Goal: Transaction & Acquisition: Download file/media

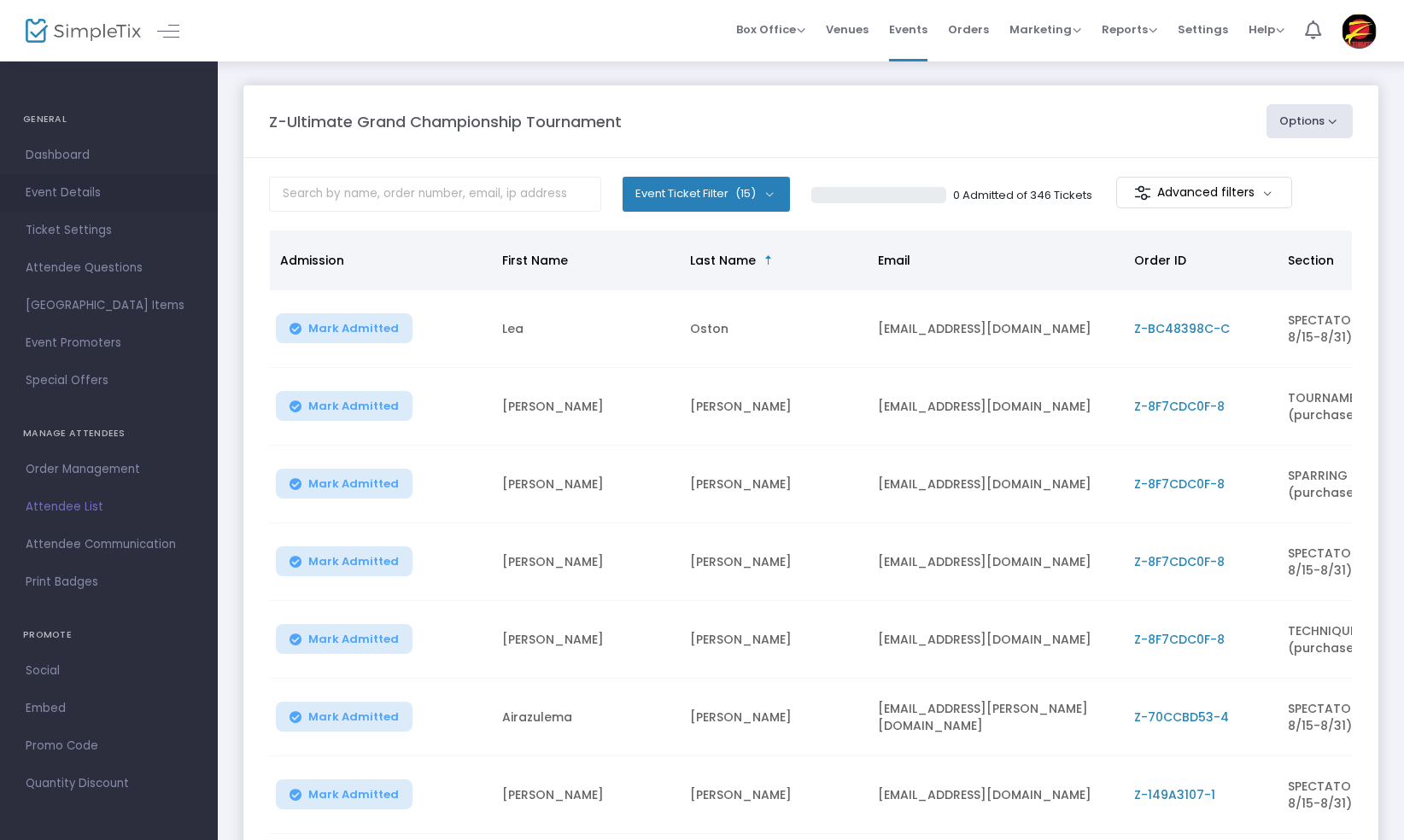
click at [72, 191] on span "Event Details" at bounding box center [109, 193] width 166 height 22
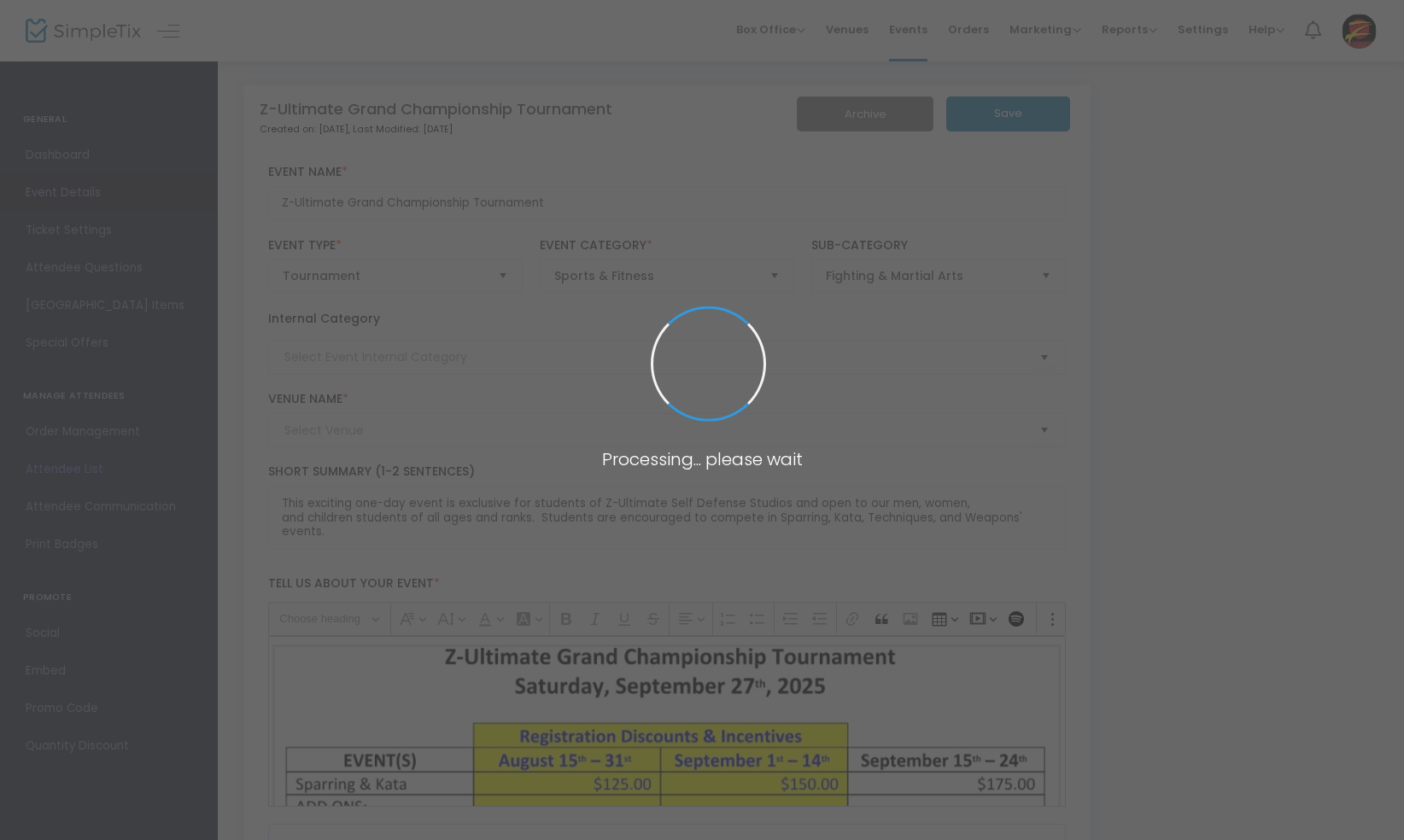
type input "Ontario Convention Center"
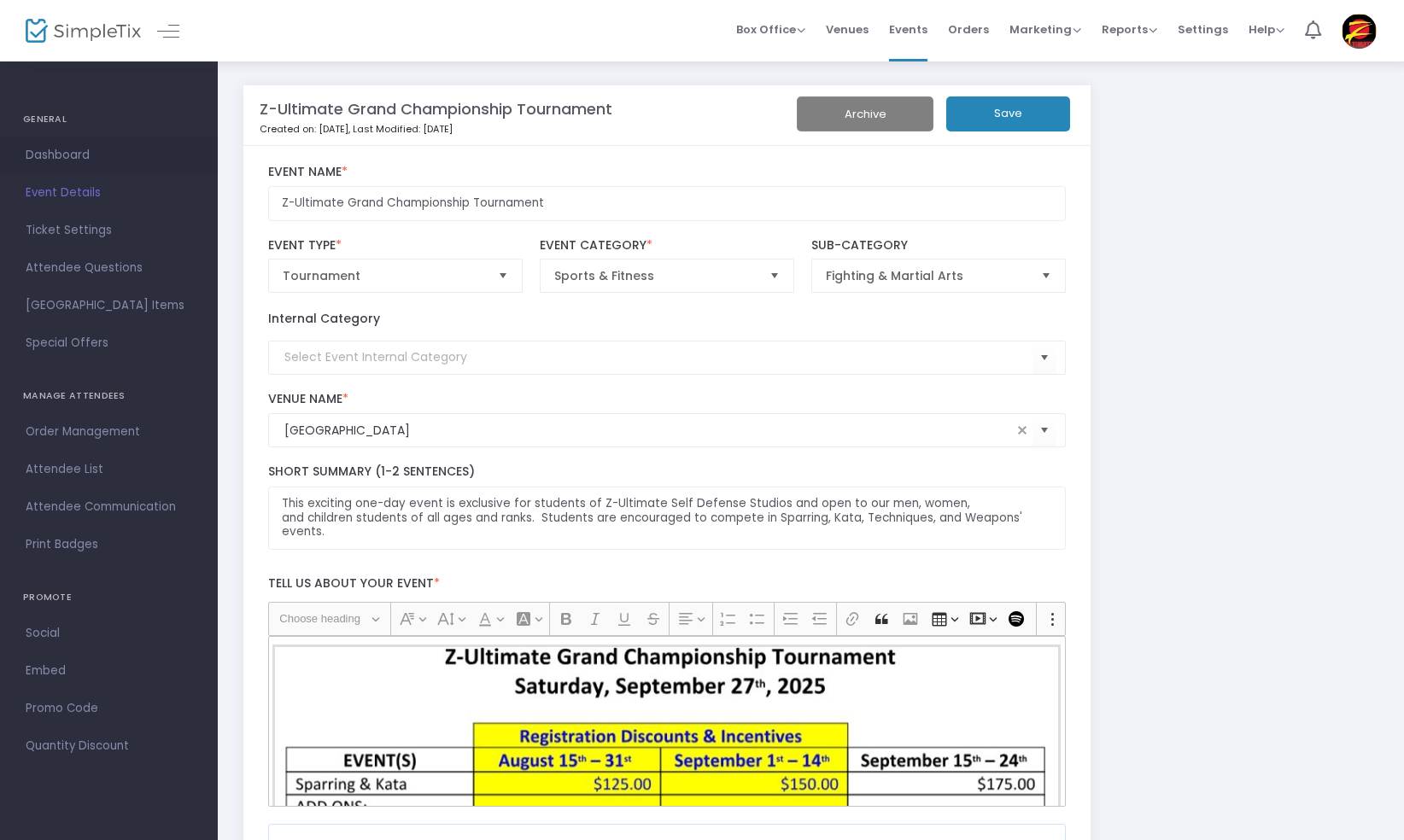
click at [63, 157] on span "Dashboard" at bounding box center [109, 155] width 166 height 22
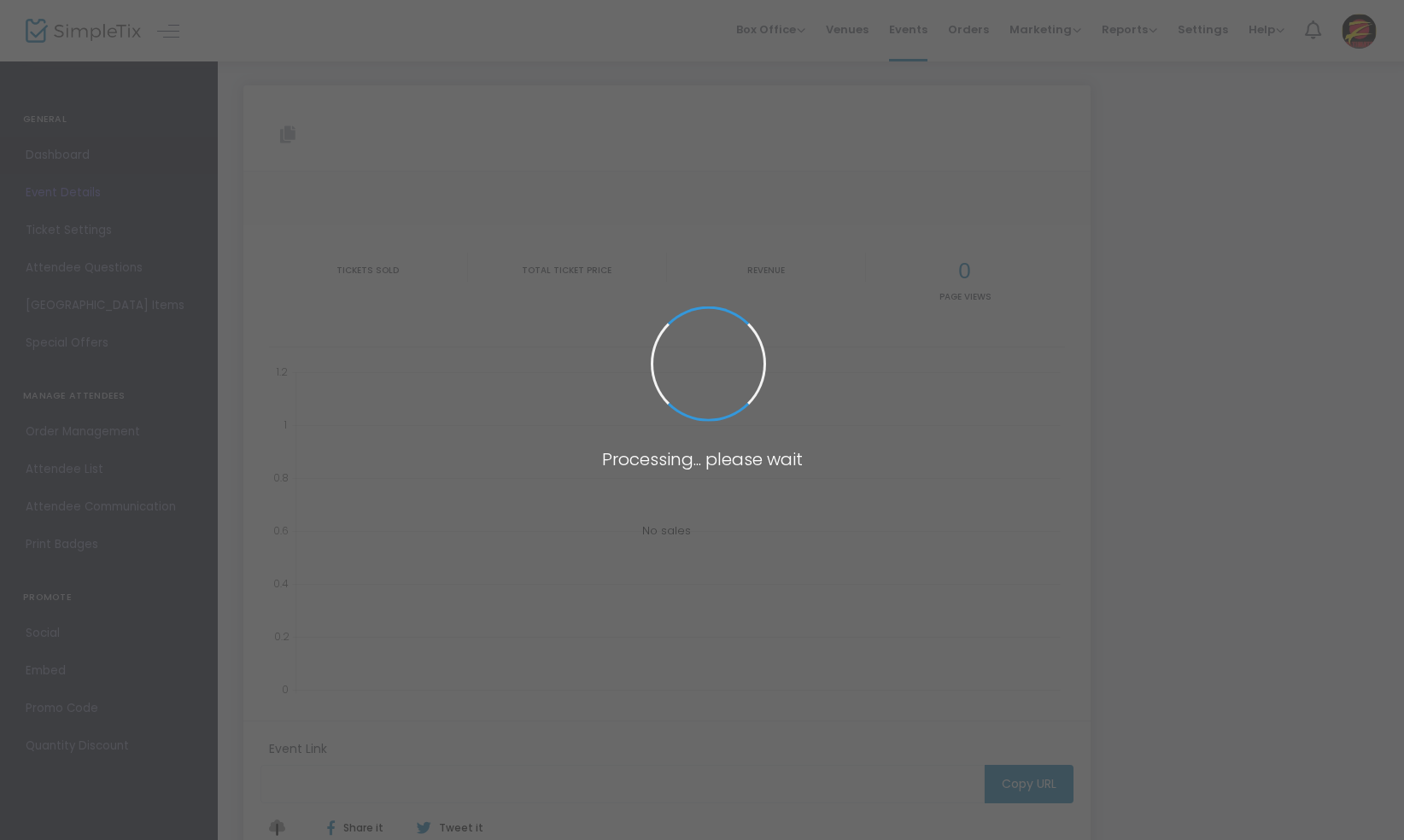
type input "https://www.simpletix.com/e/z-ultimate-grand-championship-tournament-tickets-22…"
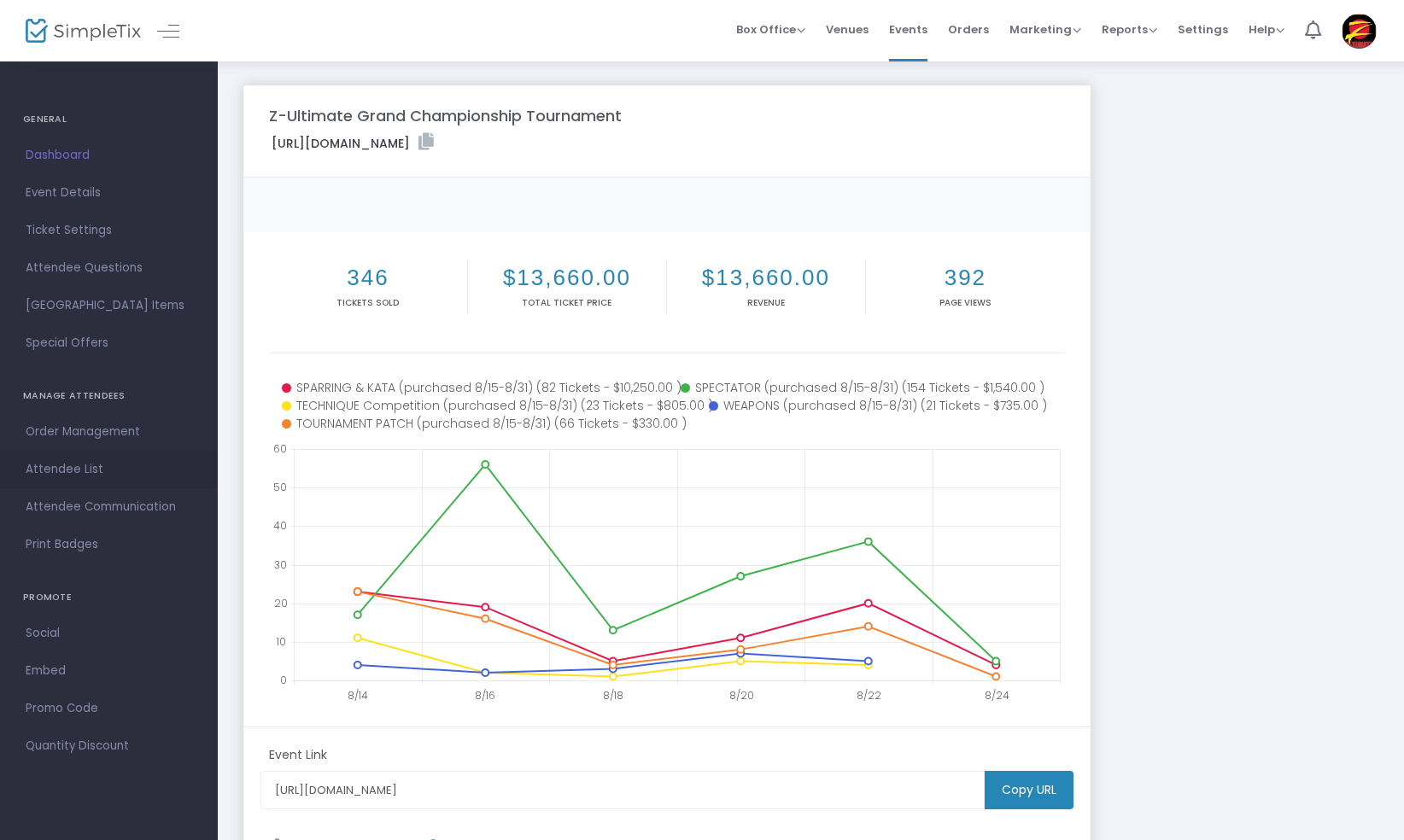
click at [72, 467] on span "Attendee List" at bounding box center [109, 470] width 166 height 22
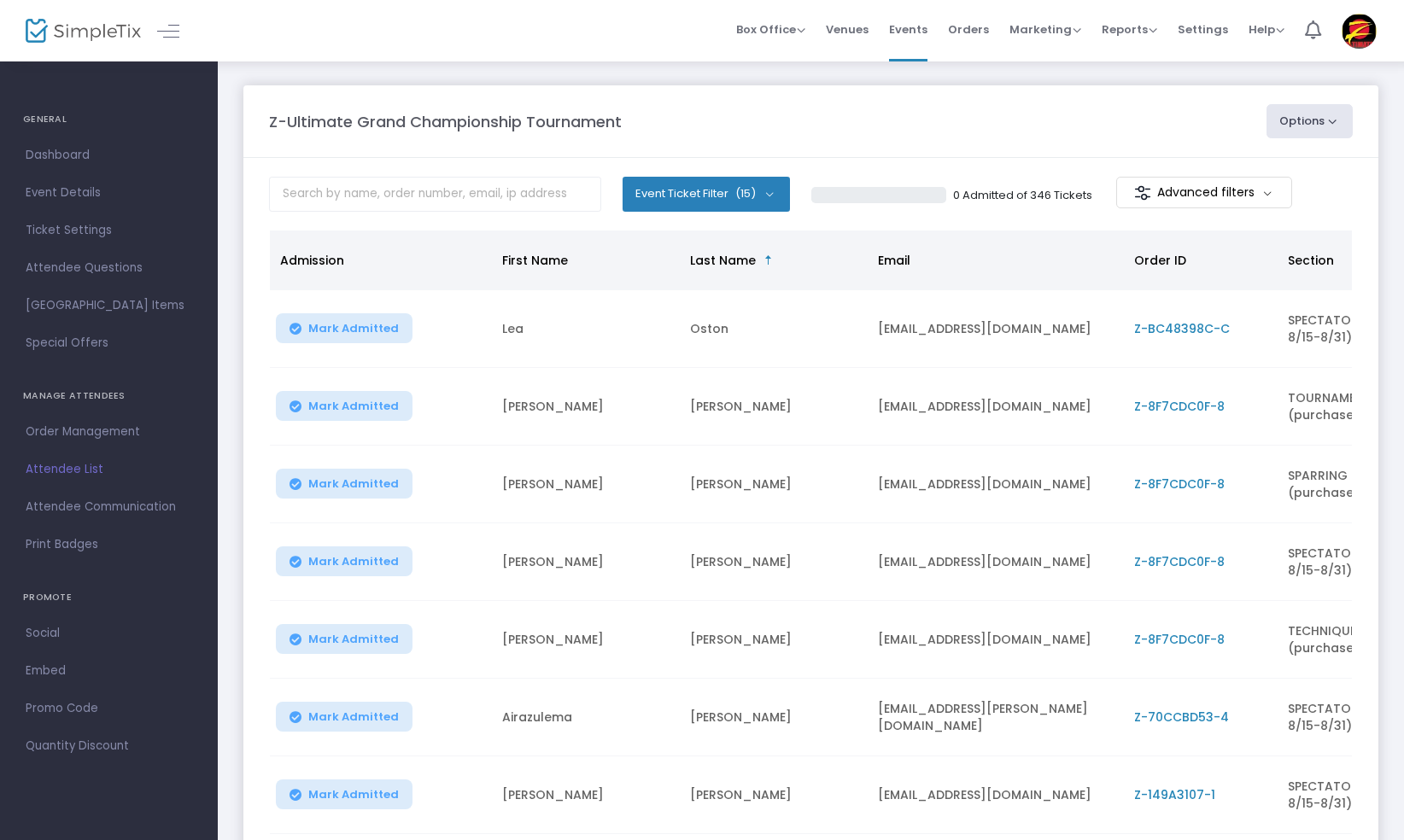
click at [1326, 122] on button "Options" at bounding box center [1310, 122] width 87 height 34
click at [1242, 200] on li "Export List" at bounding box center [1263, 205] width 157 height 34
radio input "false"
radio input "true"
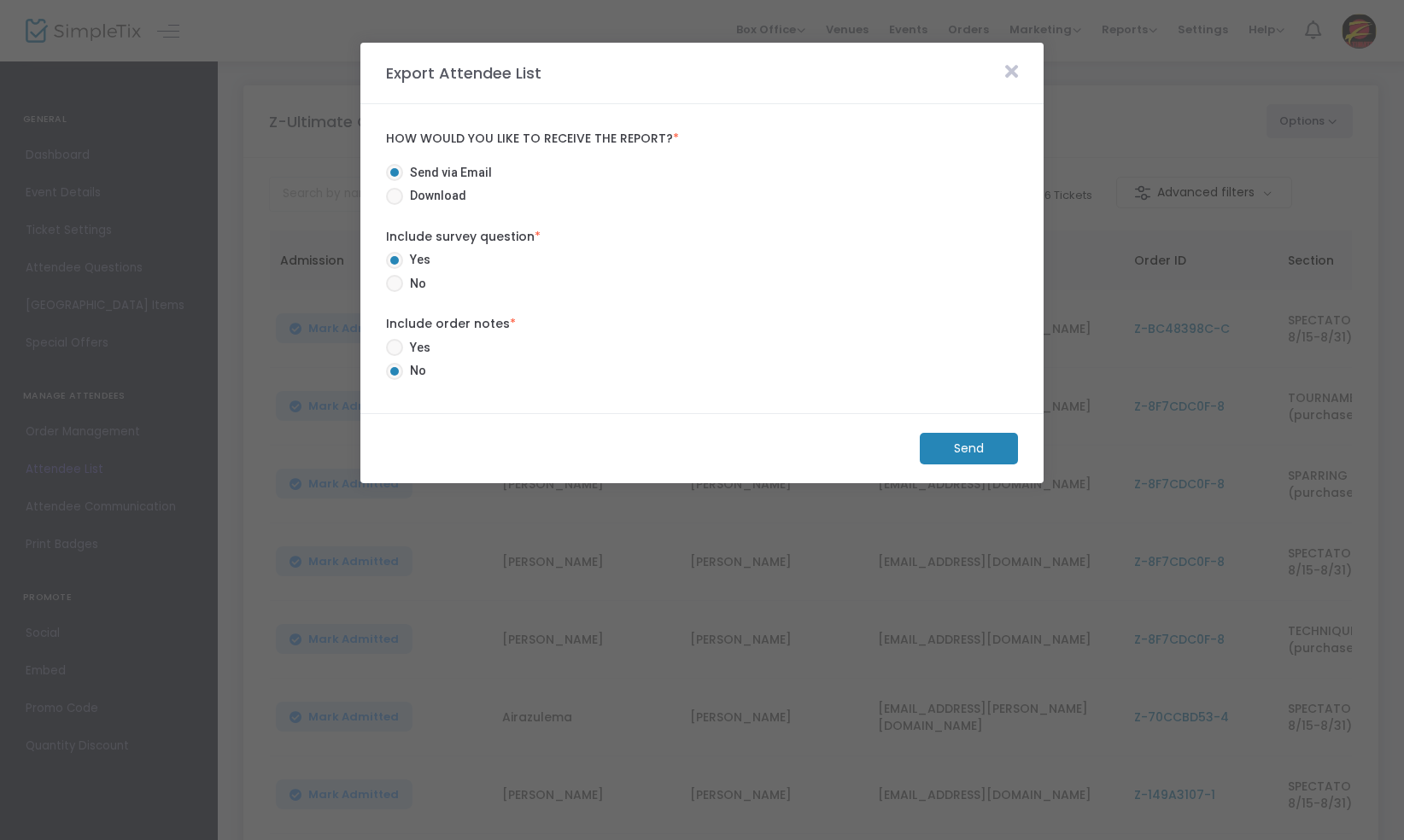
click at [394, 193] on span at bounding box center [395, 197] width 17 height 17
click at [394, 205] on input "Download" at bounding box center [394, 205] width 1 height 1
radio input "true"
click at [933, 445] on m-button "Download" at bounding box center [955, 448] width 128 height 32
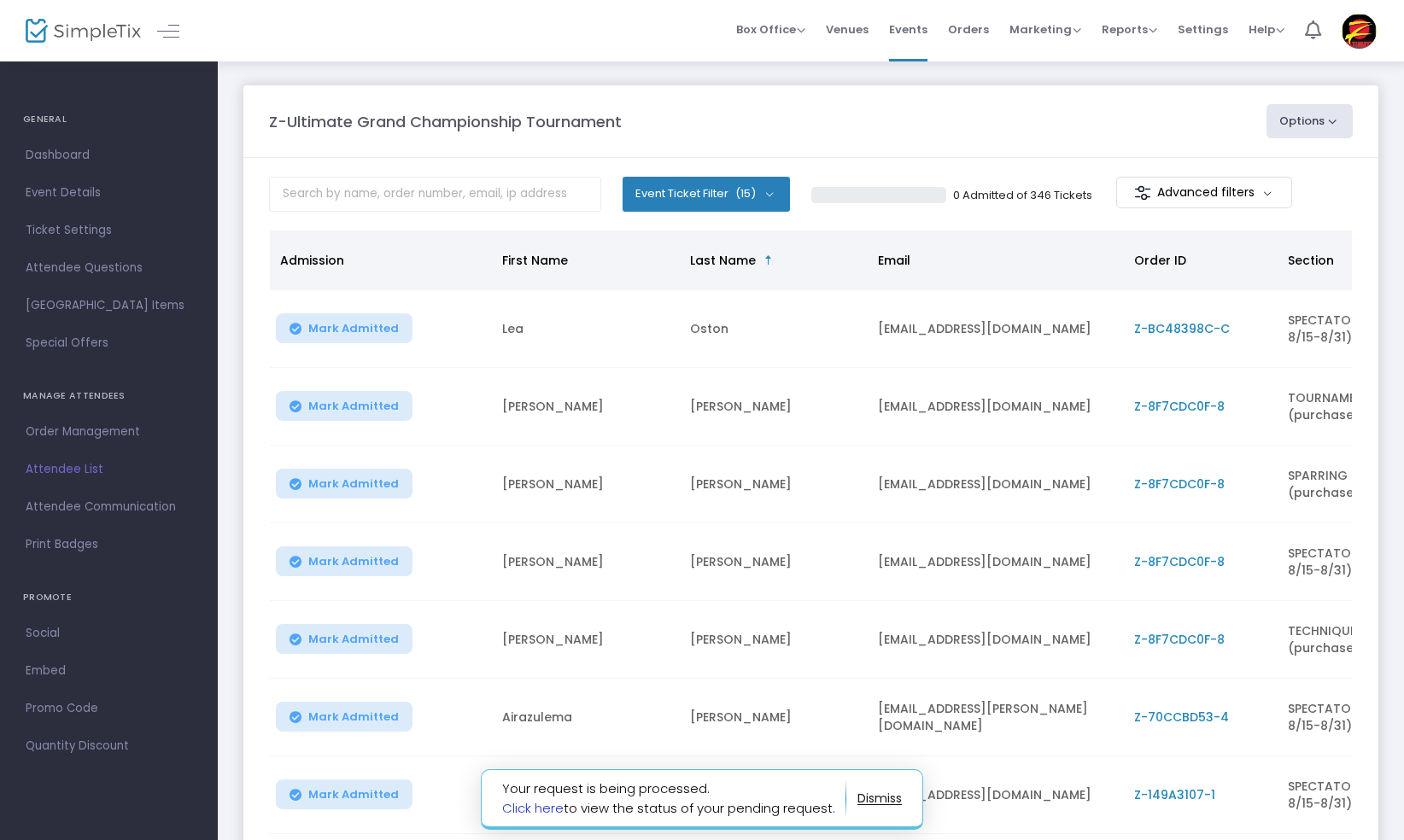
click at [523, 809] on link "Click here" at bounding box center [532, 808] width 61 height 18
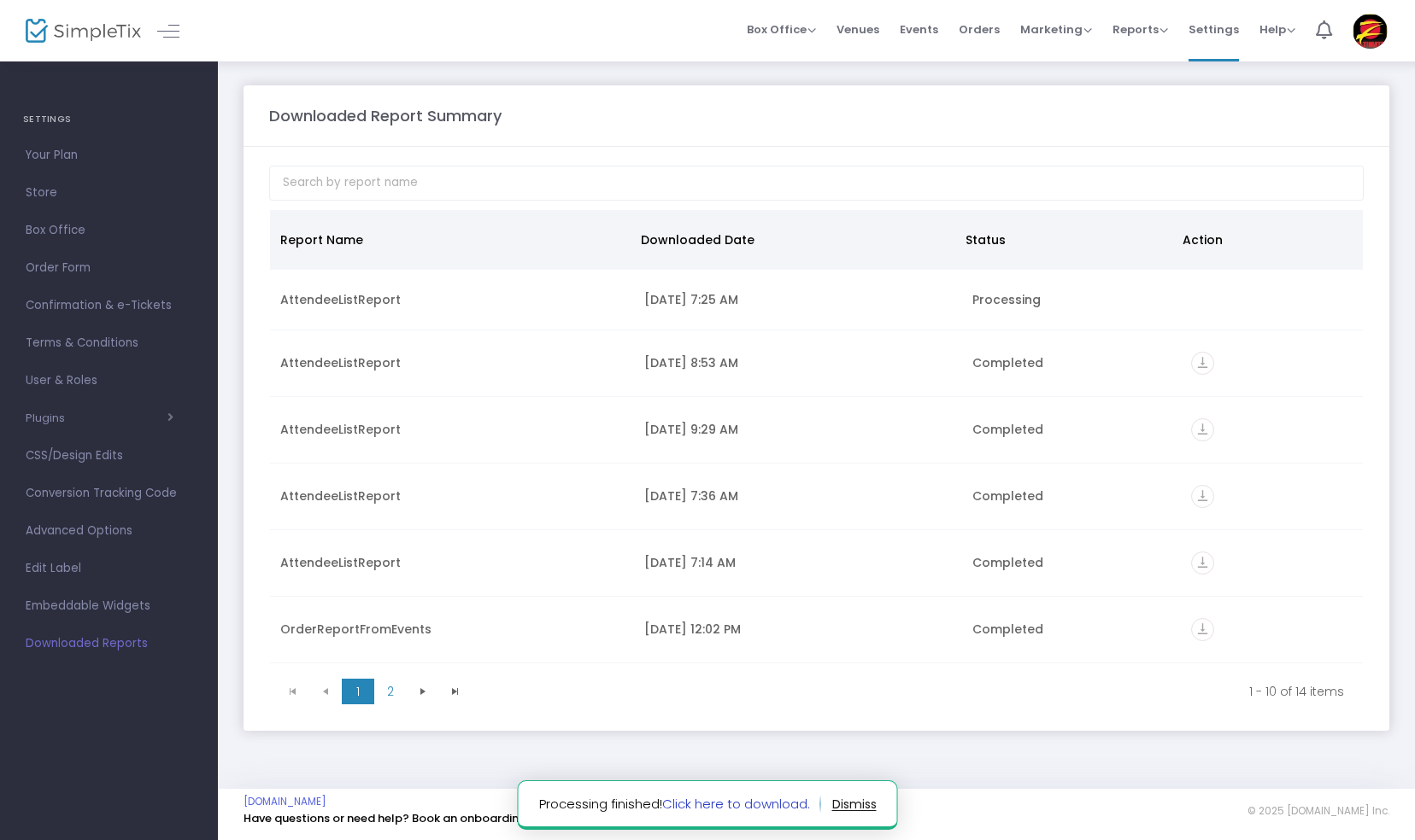
click at [752, 808] on link "Click here to download." at bounding box center [736, 804] width 148 height 18
